Goal: Task Accomplishment & Management: Complete application form

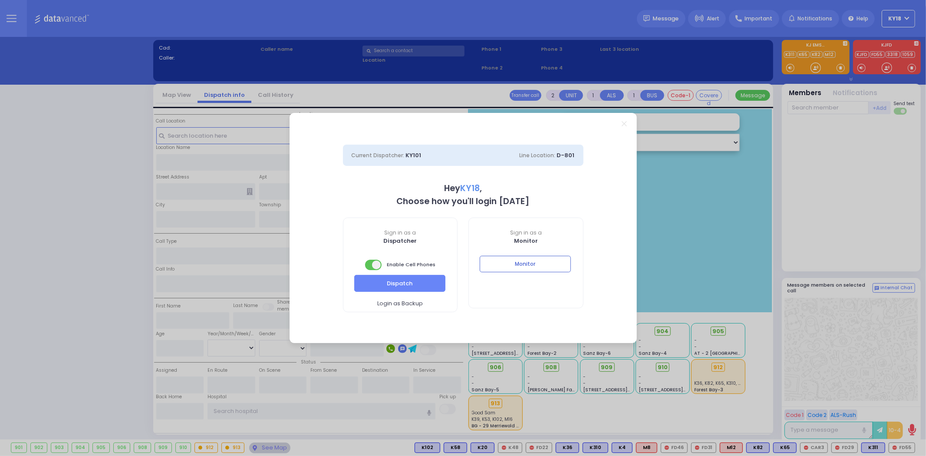
select select "4"
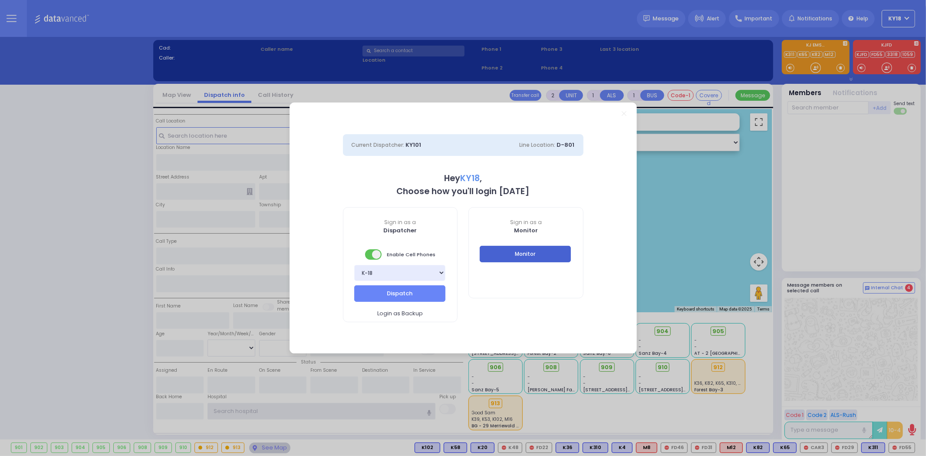
type input "ky18"
click at [523, 261] on button "Monitor" at bounding box center [525, 254] width 91 height 16
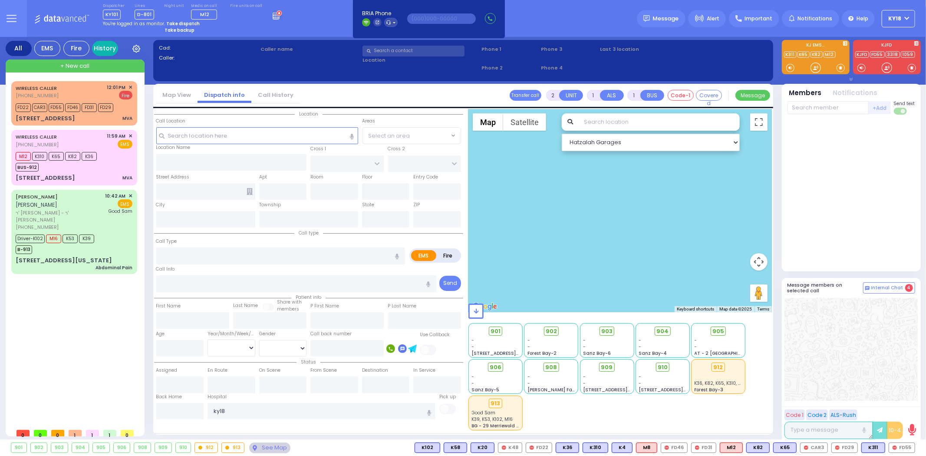
click at [103, 48] on link "History" at bounding box center [105, 48] width 26 height 15
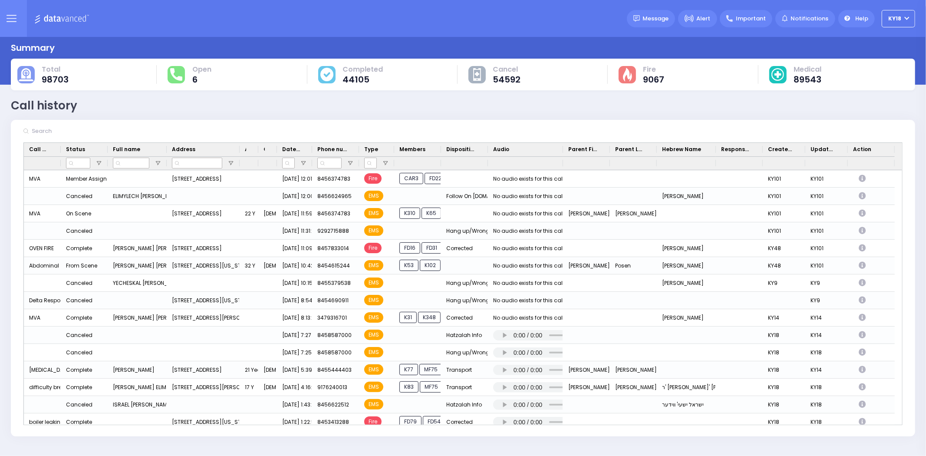
click at [106, 131] on input "text" at bounding box center [94, 131] width 130 height 16
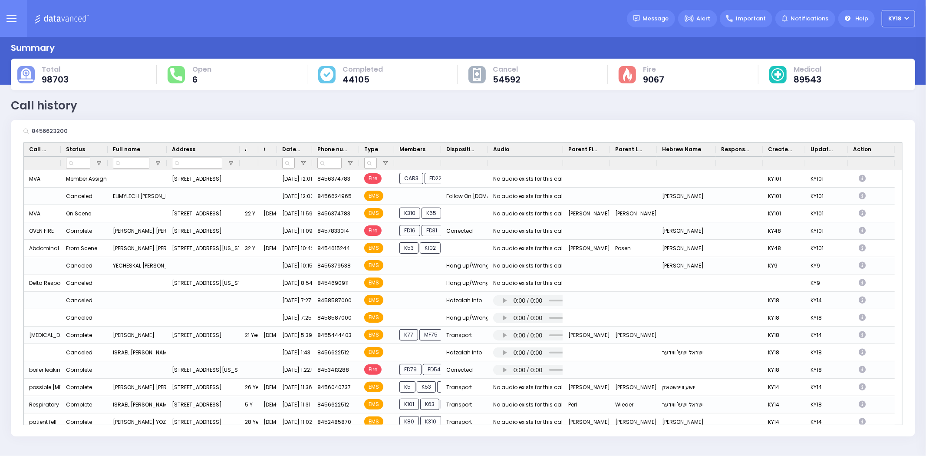
click at [689, 132] on div "8456623200" at bounding box center [463, 131] width 904 height 22
click at [134, 138] on div "8456623200" at bounding box center [463, 131] width 904 height 22
click at [102, 132] on input "8456623200" at bounding box center [94, 131] width 130 height 16
click at [122, 131] on input "8456623200" at bounding box center [94, 131] width 130 height 16
drag, startPoint x: 99, startPoint y: 131, endPoint x: 30, endPoint y: 135, distance: 69.1
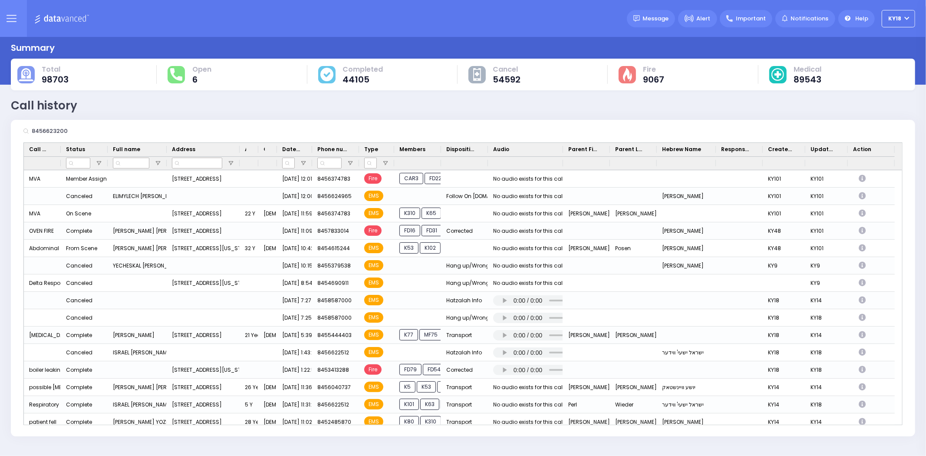
click at [30, 135] on input "8456623200" at bounding box center [94, 131] width 130 height 16
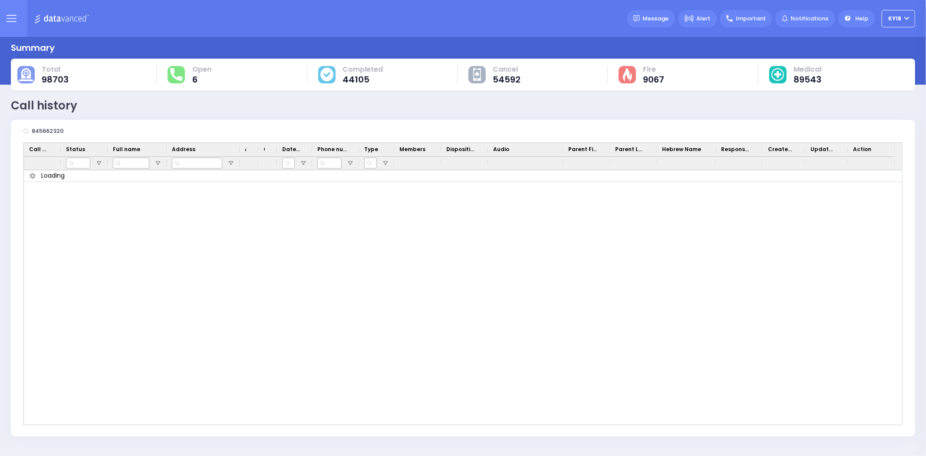
type input "8456623200"
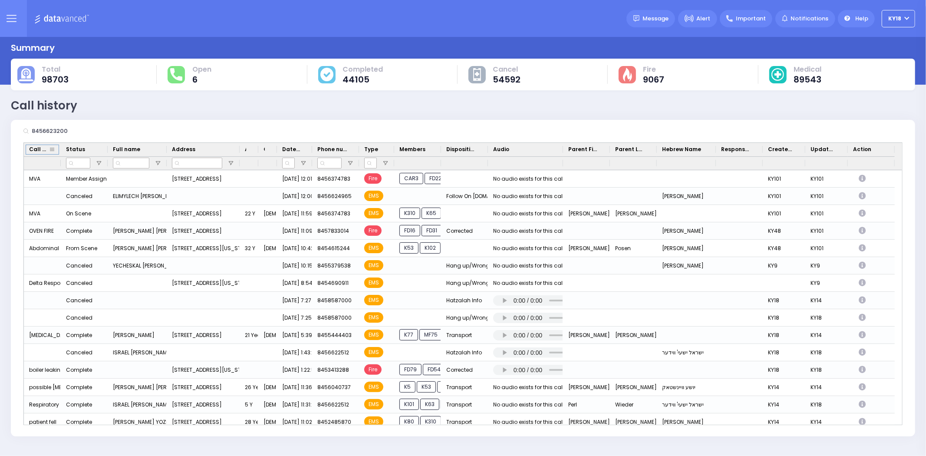
click at [51, 149] on span at bounding box center [52, 149] width 7 height 7
click at [75, 133] on input "8456623200" at bounding box center [94, 131] width 130 height 16
click at [335, 150] on span "Phone number" at bounding box center [332, 149] width 30 height 8
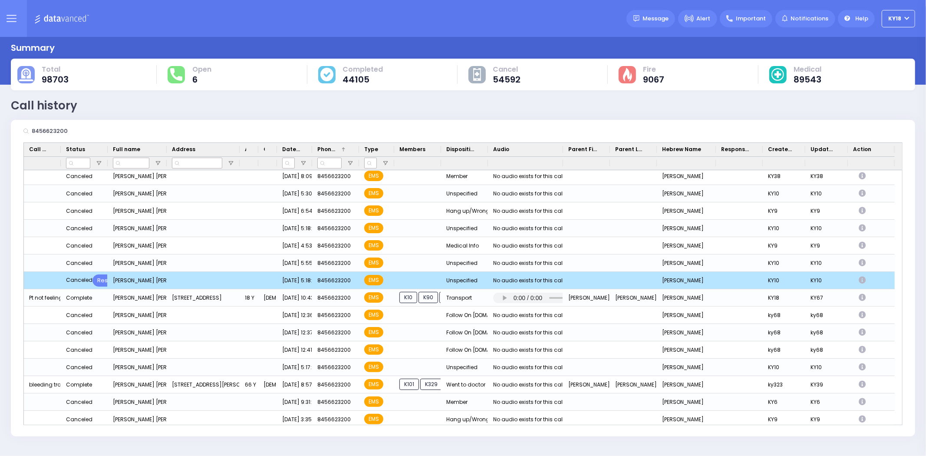
scroll to position [110, 0]
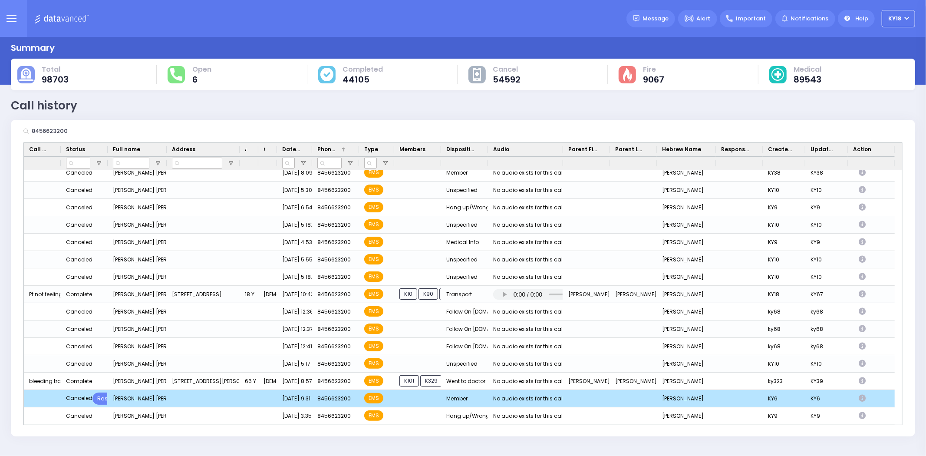
click at [861, 398] on icon "Press SPACE to deselect this row." at bounding box center [864, 398] width 10 height 7
select select
select select "Member"
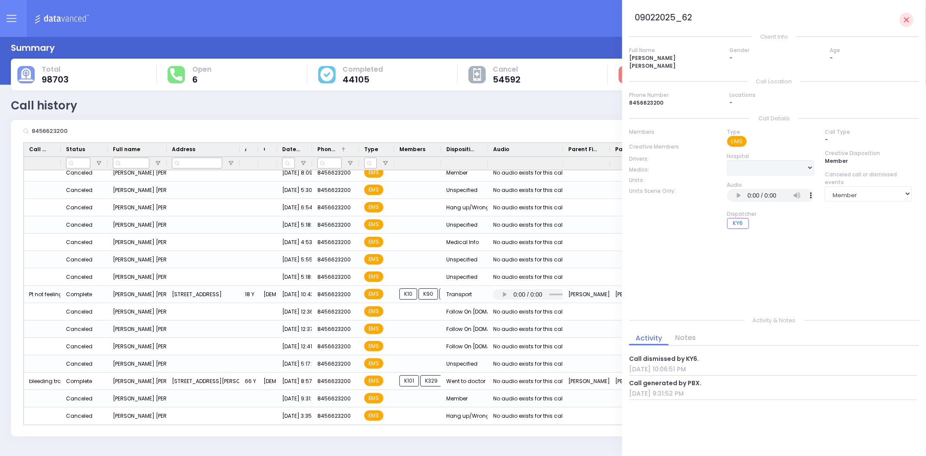
click at [60, 19] on img at bounding box center [63, 18] width 58 height 11
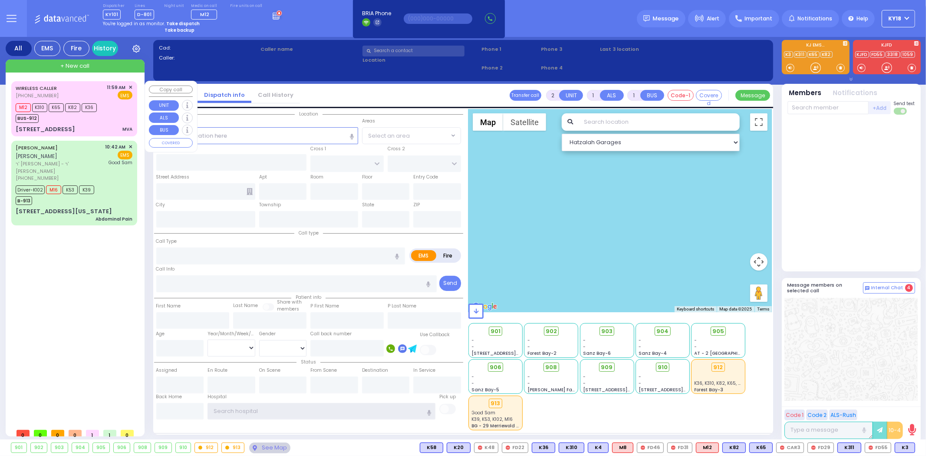
type input "ky18"
click at [118, 127] on div "[STREET_ADDRESS] MVA" at bounding box center [74, 129] width 117 height 9
type input "6"
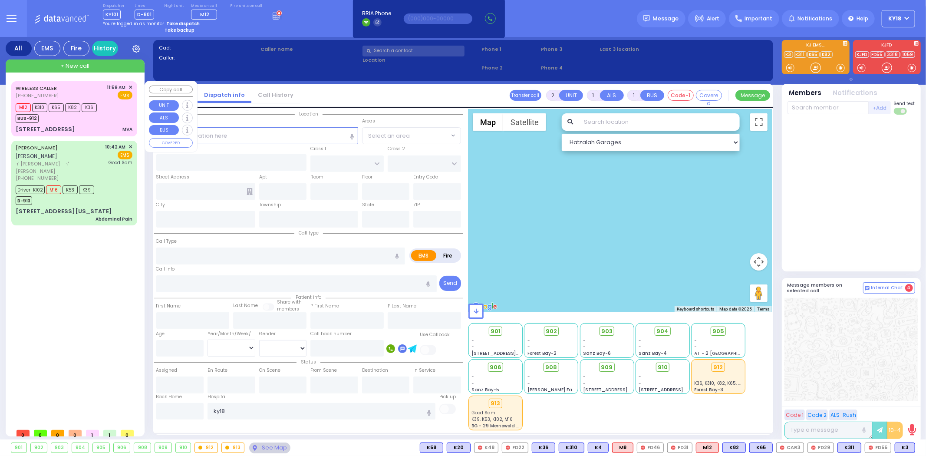
select select
type input "MVA"
radio input "true"
type input "[PERSON_NAME]"
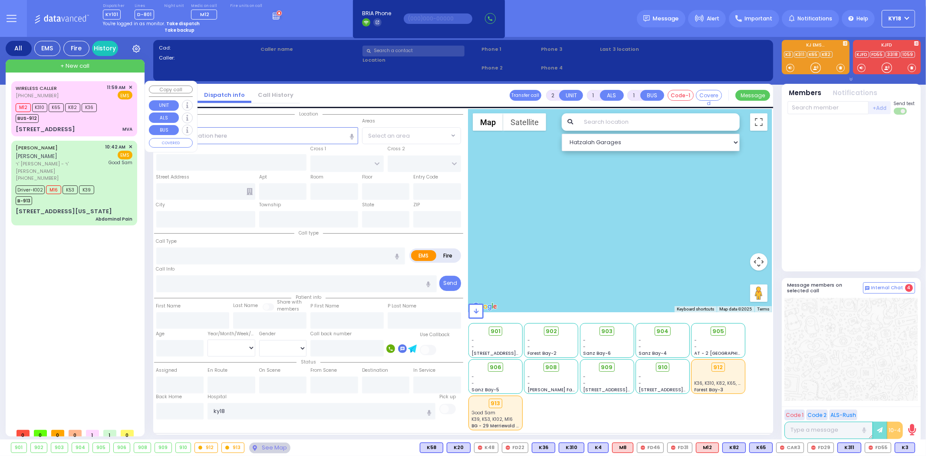
type input "22"
select select "Year"
select select "[DEMOGRAPHIC_DATA]"
type input "11:59"
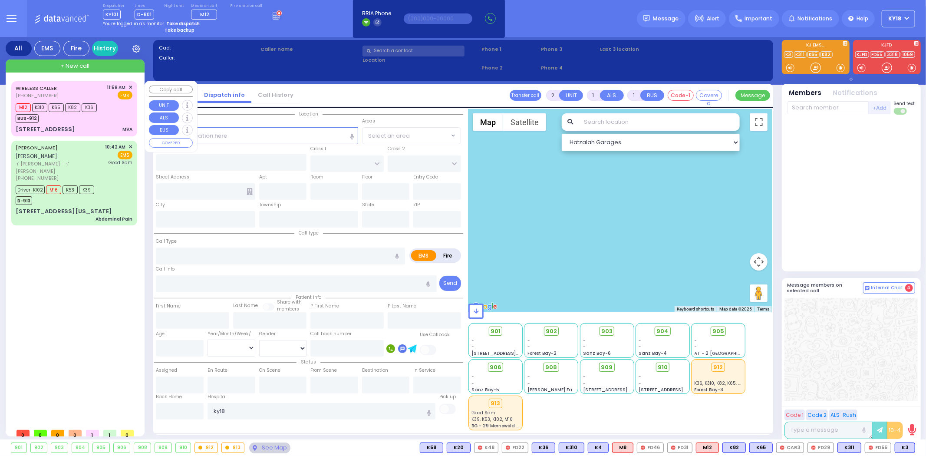
type input "12:08"
select select "Hatzalah Garages"
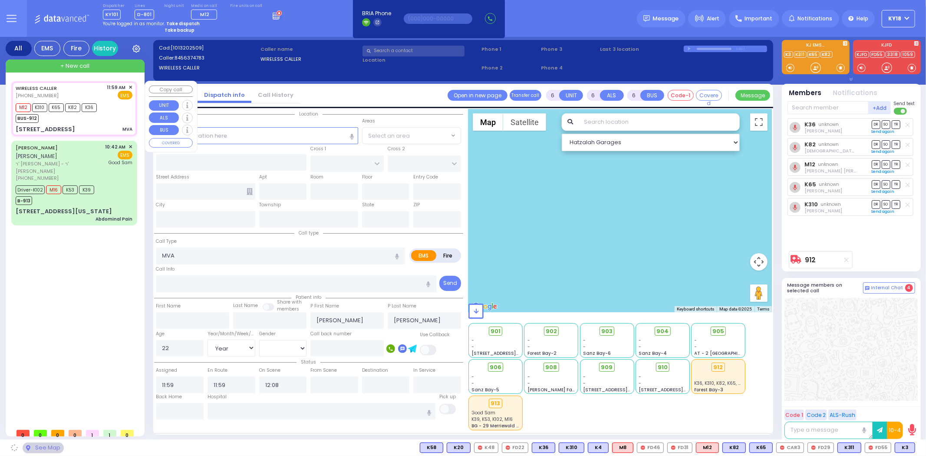
type input "LUBLIN WAY"
type input "RIMENEV COURT"
type input "[STREET_ADDRESS]"
type input "Monroe"
type input "[US_STATE]"
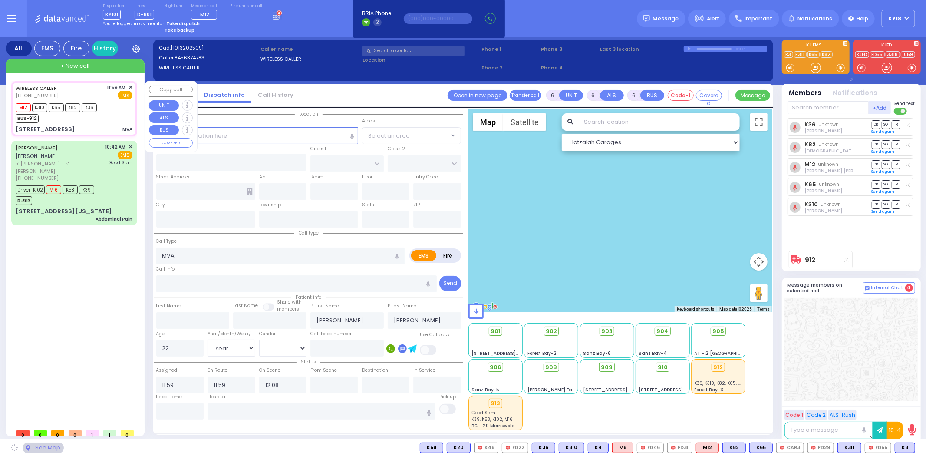
type input "10950"
select select "SECTION 1"
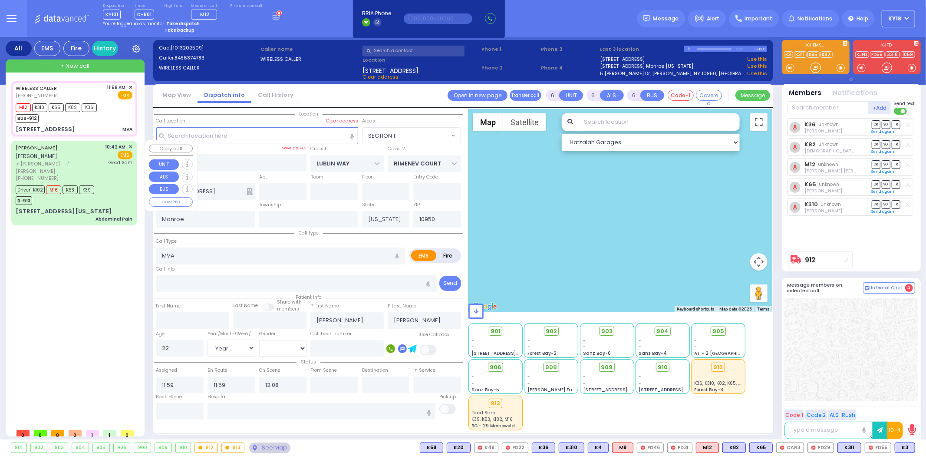
click at [114, 172] on div "10:42 AM ✕ EMS Good [PERSON_NAME]" at bounding box center [118, 162] width 27 height 39
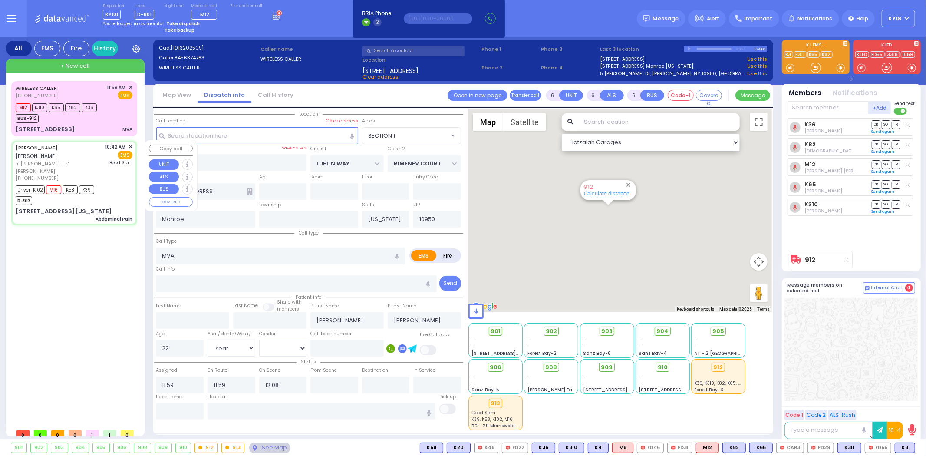
select select
type input "Abdominal Pain"
radio input "true"
type input "[PERSON_NAME]"
type input "POSEN"
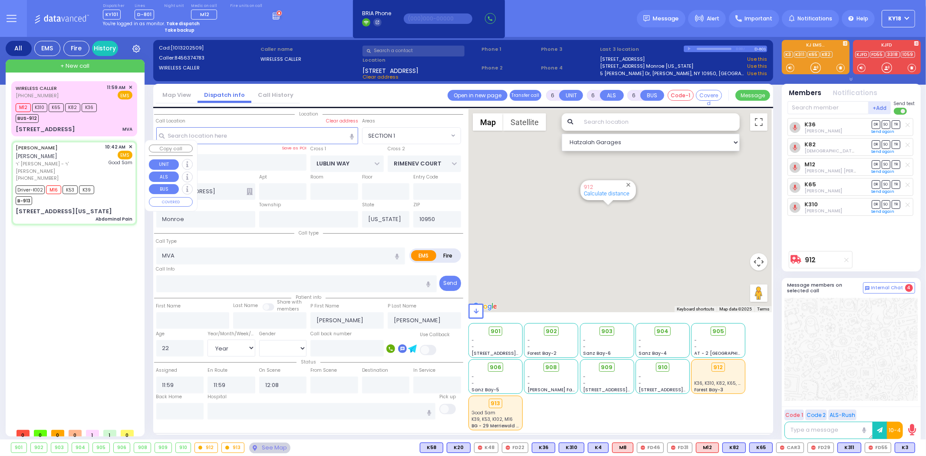
type input "[PERSON_NAME]"
type input "Posen"
type input "32"
select select "Year"
select select "[DEMOGRAPHIC_DATA]"
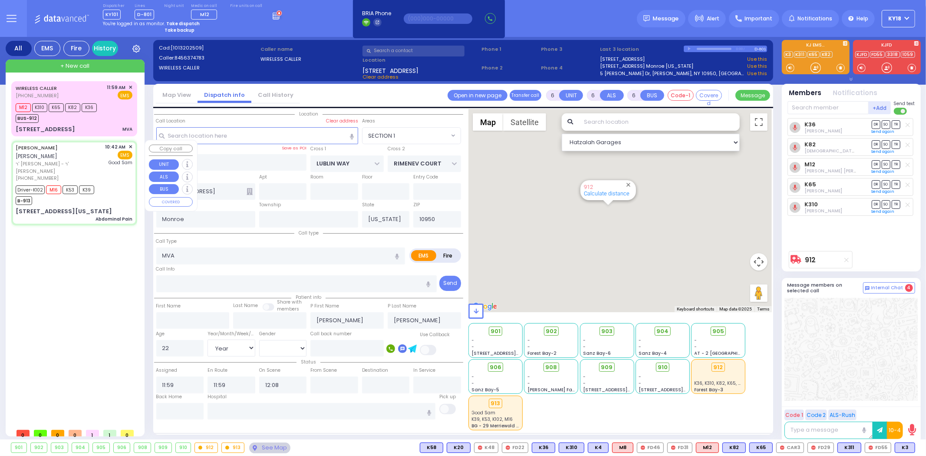
type input "10:42"
type input "10:44"
type input "10:46"
type input "11:37"
type input "12:02"
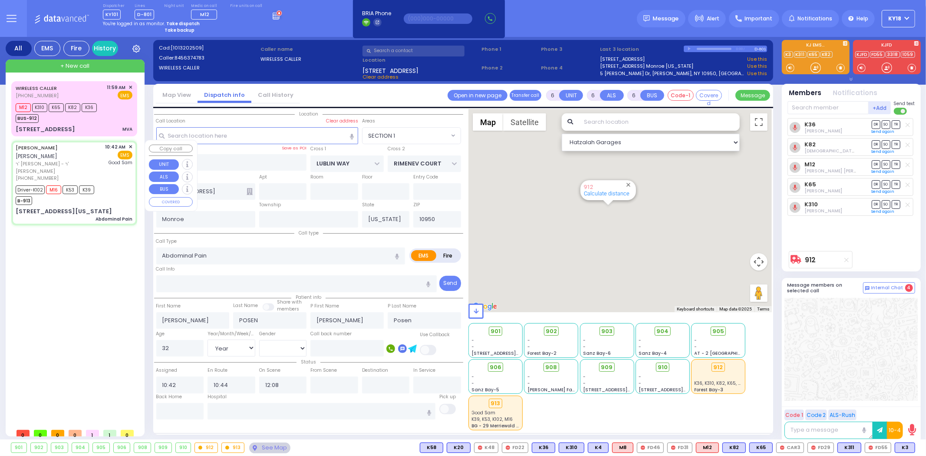
type input "12:16"
type input "[GEOGRAPHIC_DATA]"
type input "MERRIEWOLD LN SOUTH"
type input "[STREET_ADDRESS][US_STATE]"
select select "Hatzalah Garages"
